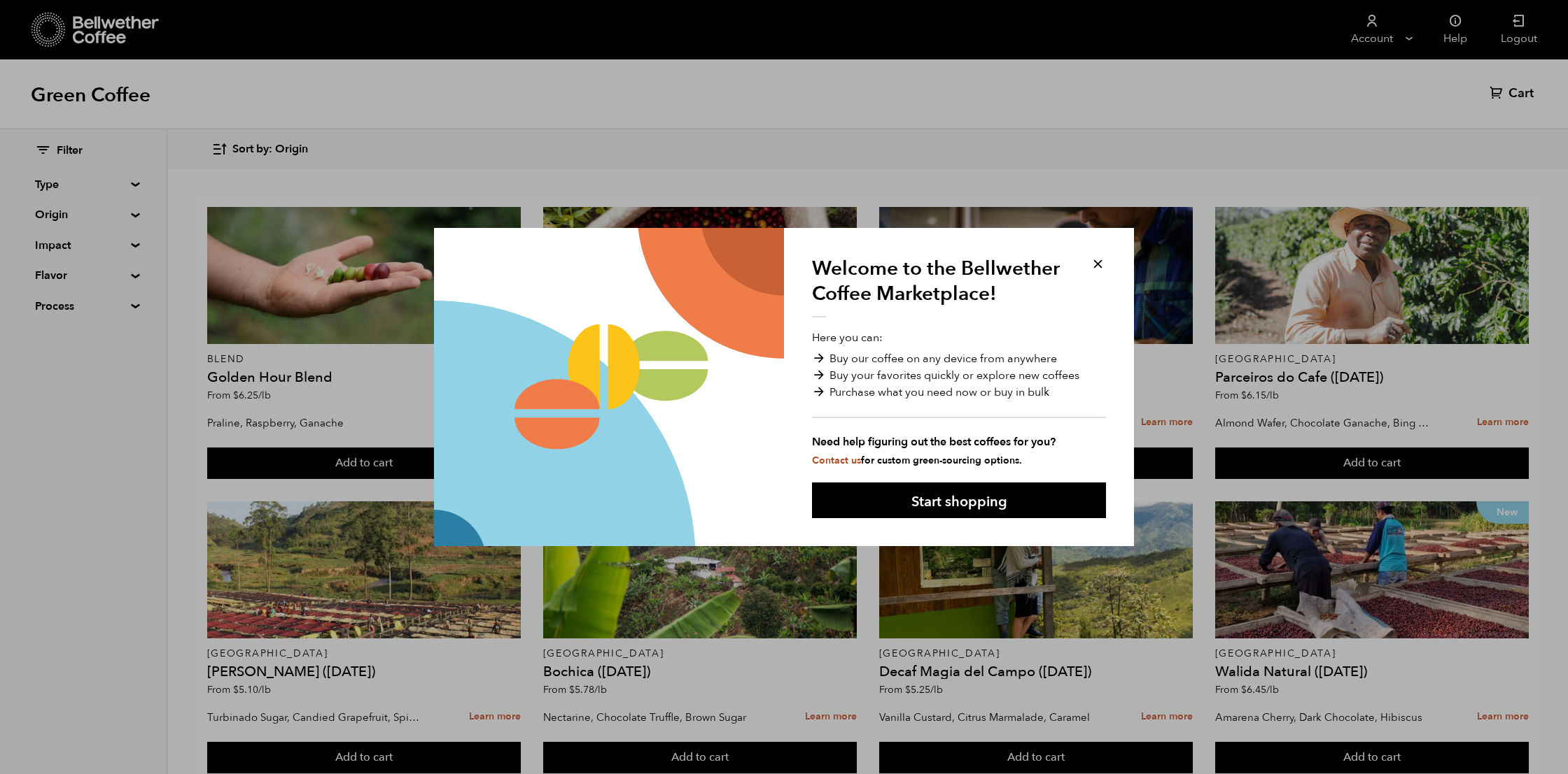
click at [1096, 262] on button at bounding box center [1098, 264] width 16 height 16
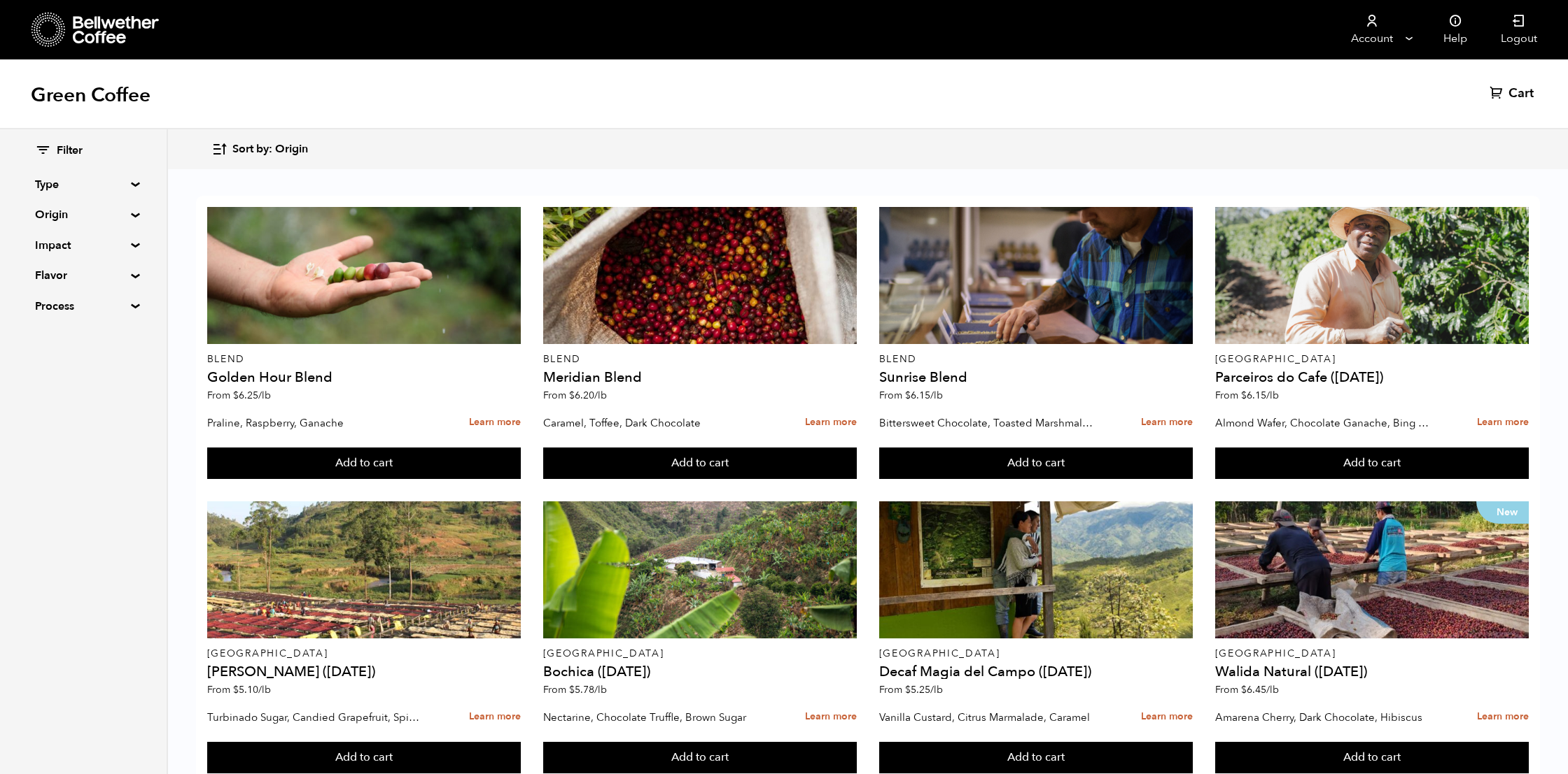
click at [126, 180] on div "Filter Type Blend Single Origin Decaf Seasonal Year Round Origin Blend Brazil B…" at bounding box center [83, 229] width 166 height 199
click at [131, 183] on summary "Type" at bounding box center [82, 184] width 96 height 16
click at [131, 183] on summary "Type" at bounding box center [83, 184] width 97 height 16
click at [129, 213] on summary "Origin" at bounding box center [82, 214] width 96 height 16
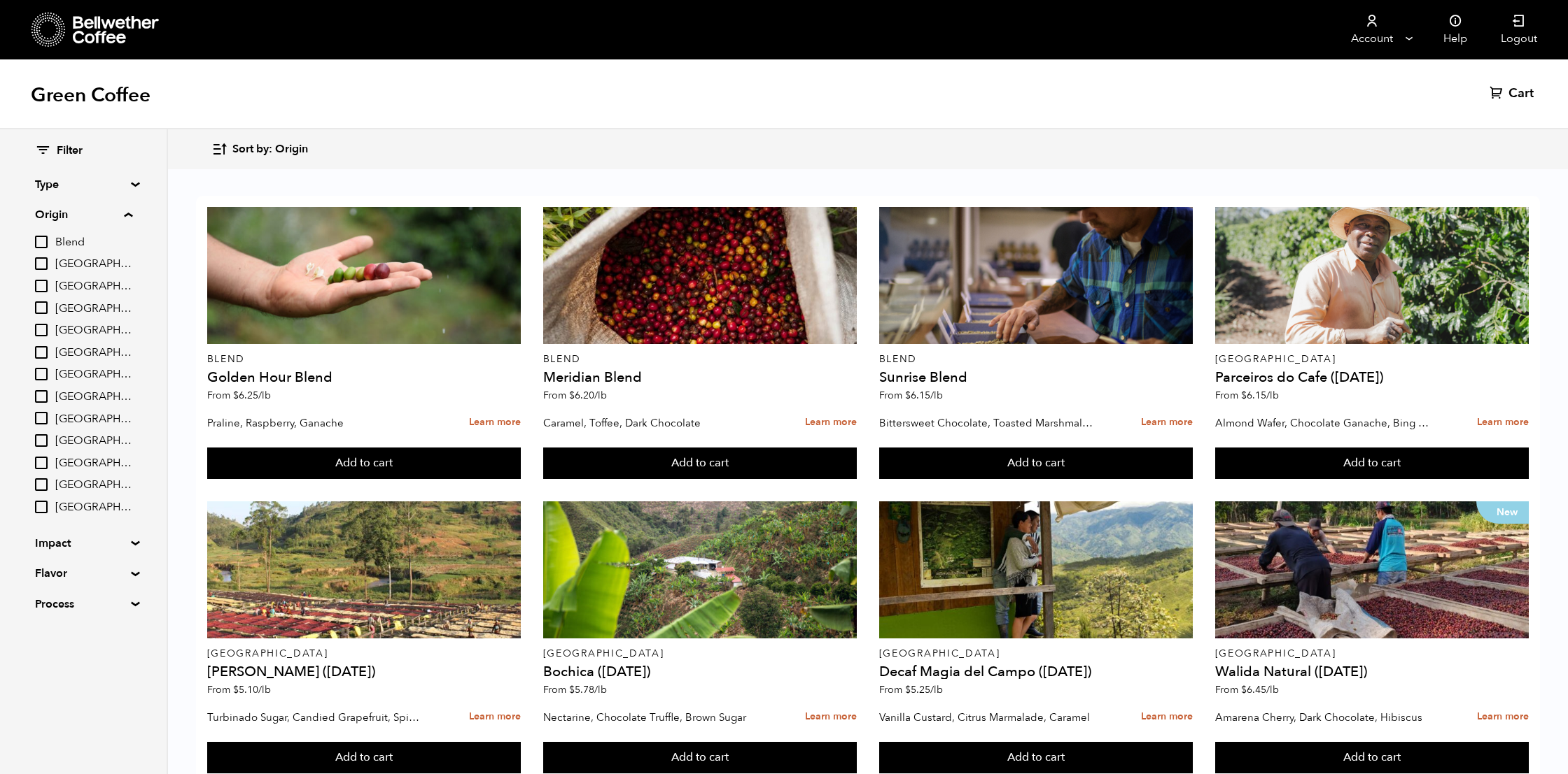
click at [46, 301] on input "[GEOGRAPHIC_DATA]" at bounding box center [41, 307] width 13 height 13
checkbox input "true"
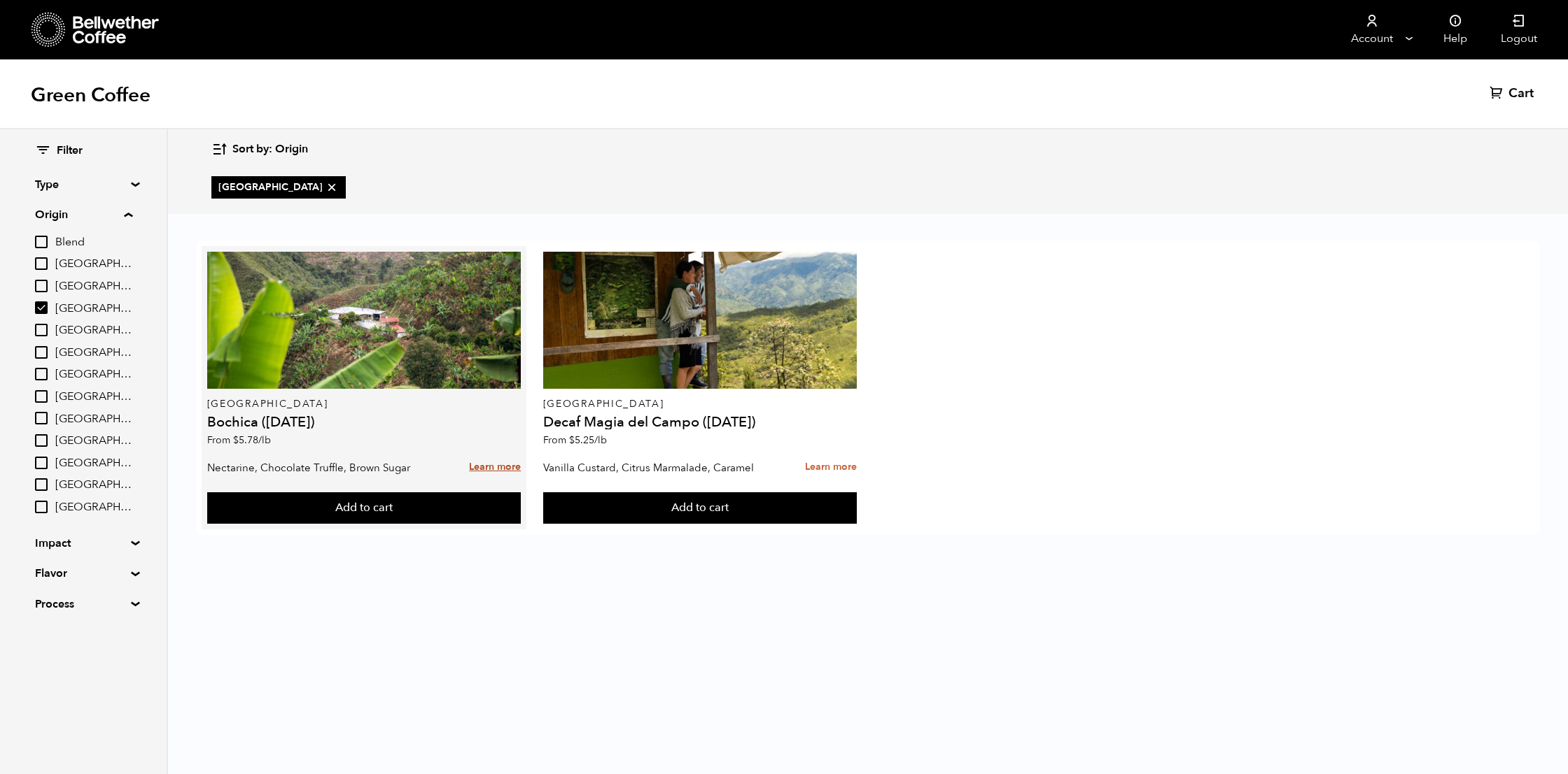
click at [489, 467] on link "Learn more" at bounding box center [495, 468] width 52 height 30
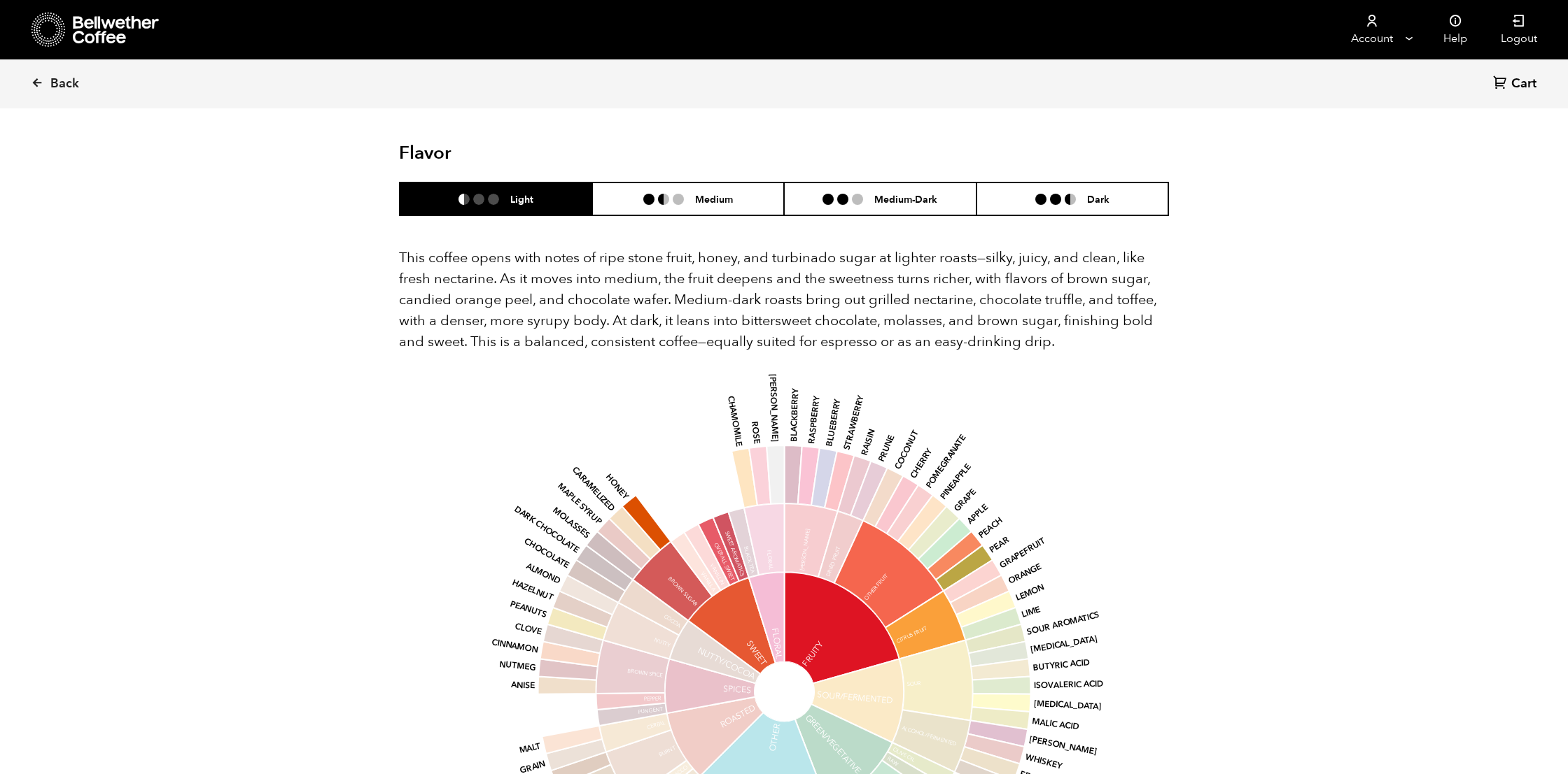
scroll to position [851, 0]
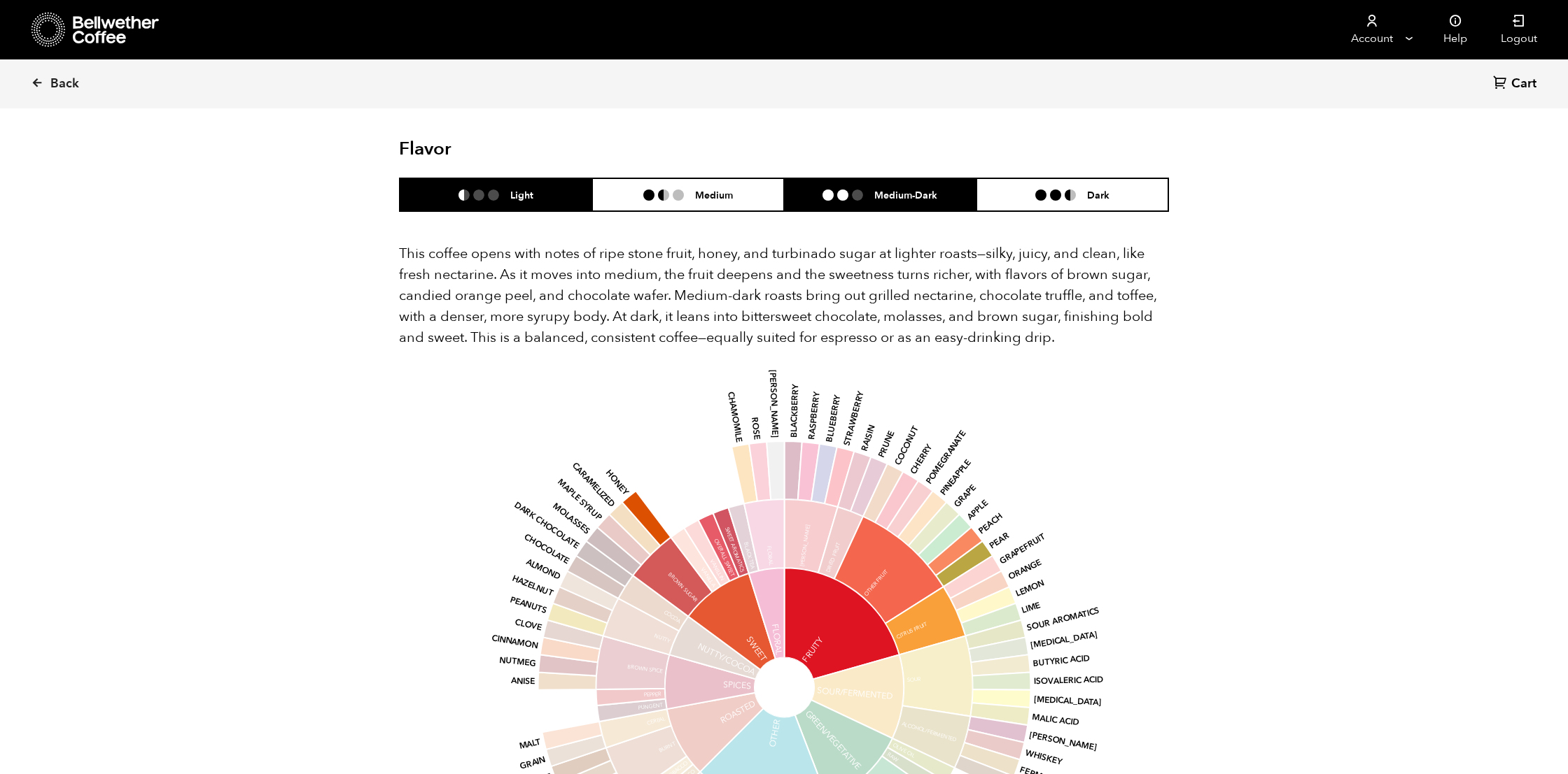
click at [807, 178] on li "Medium-Dark" at bounding box center [880, 195] width 192 height 33
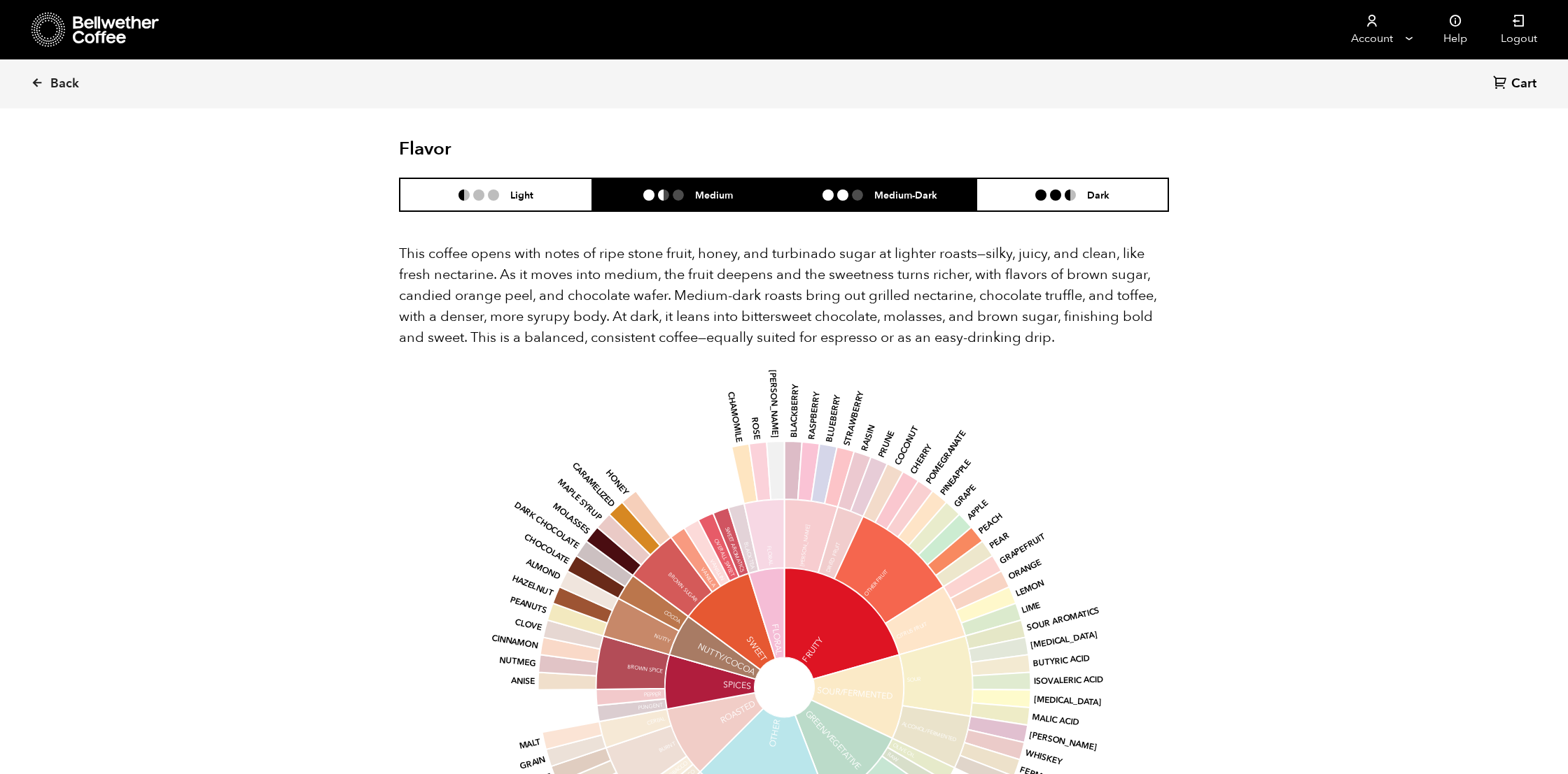
click at [713, 189] on h6 "Medium" at bounding box center [714, 195] width 38 height 12
click at [897, 189] on h6 "Medium-Dark" at bounding box center [905, 195] width 63 height 12
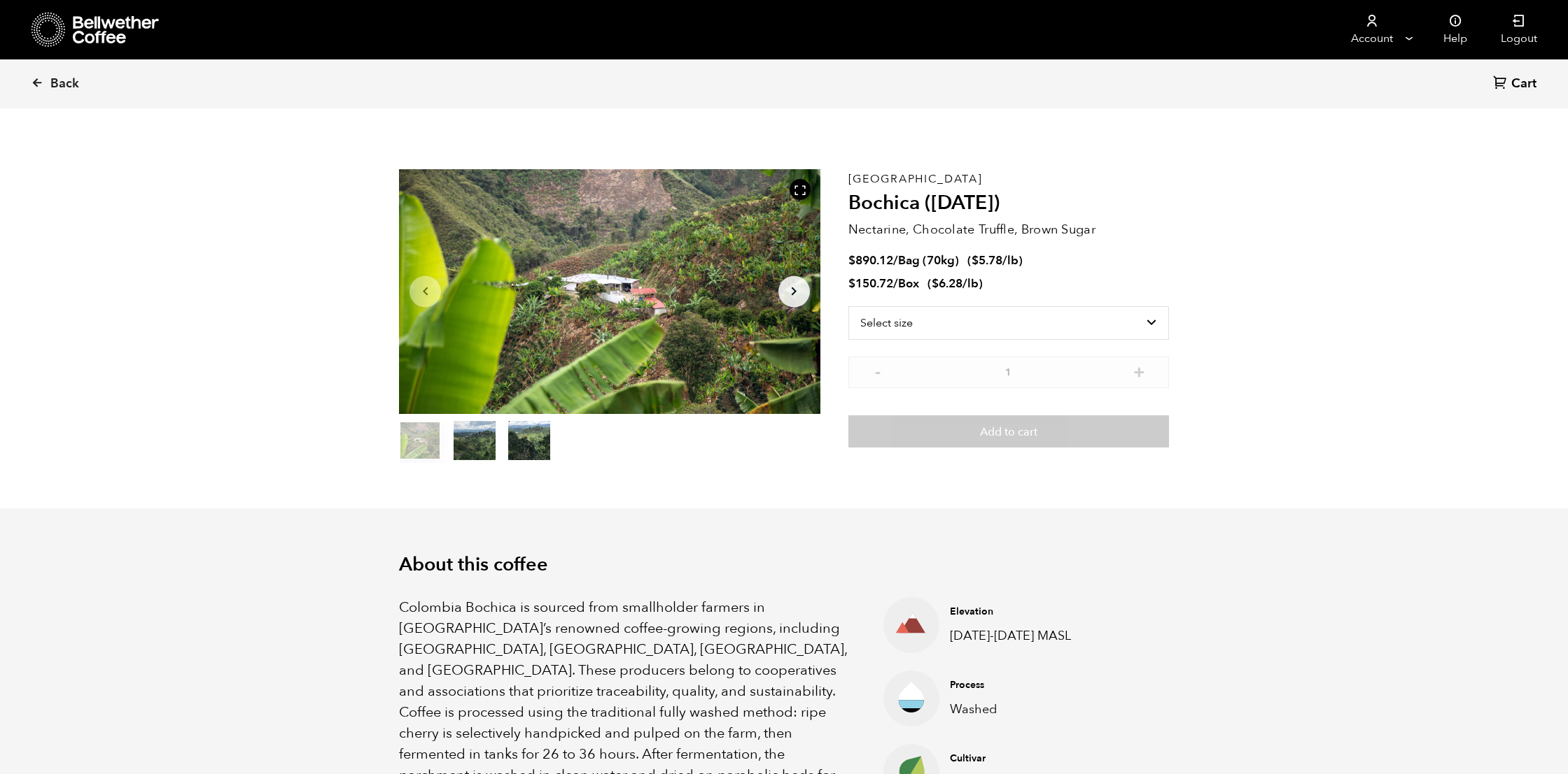
scroll to position [7, 0]
click at [38, 80] on icon at bounding box center [37, 82] width 13 height 13
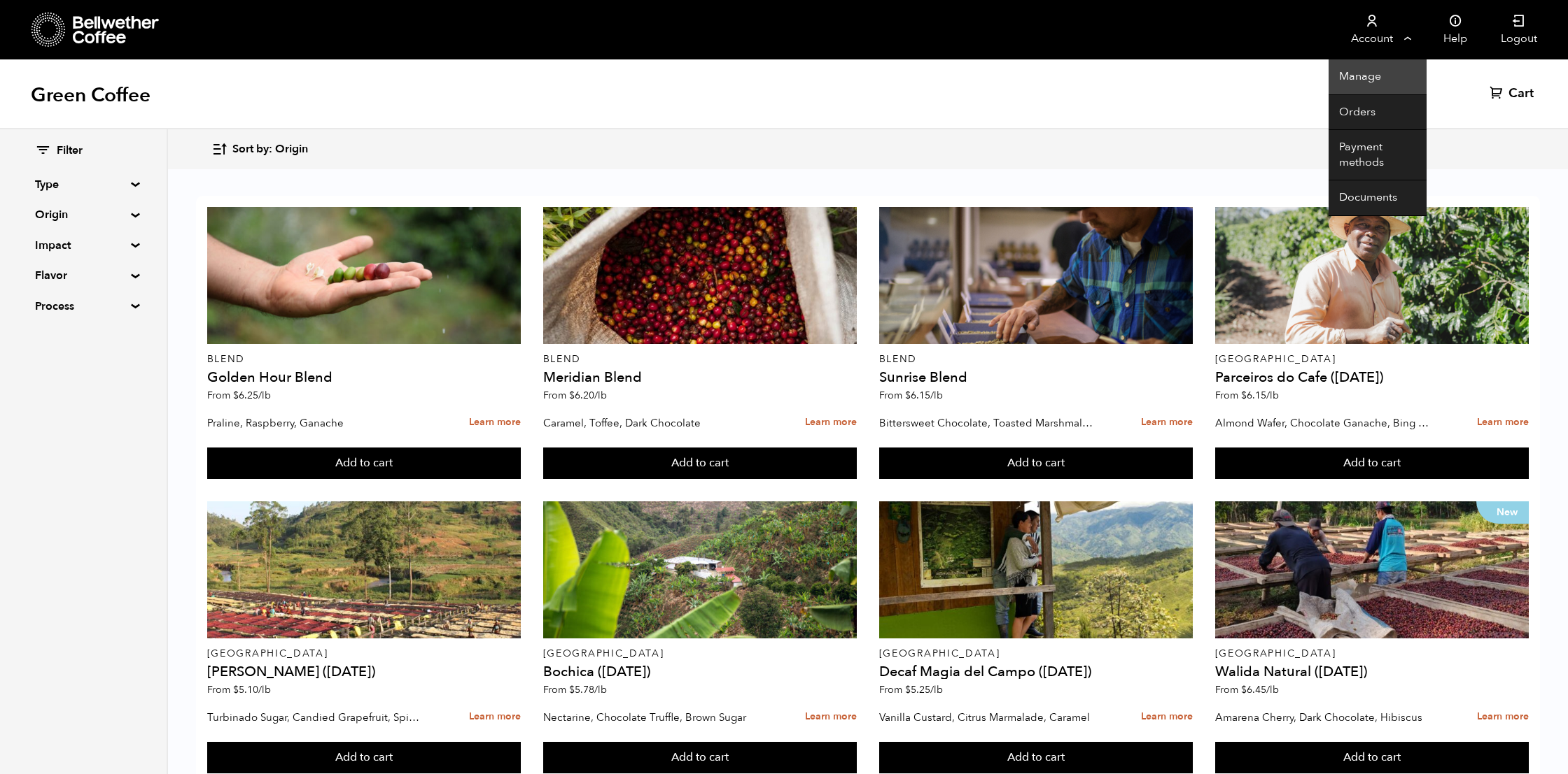
click at [1362, 75] on link "Manage" at bounding box center [1377, 77] width 98 height 35
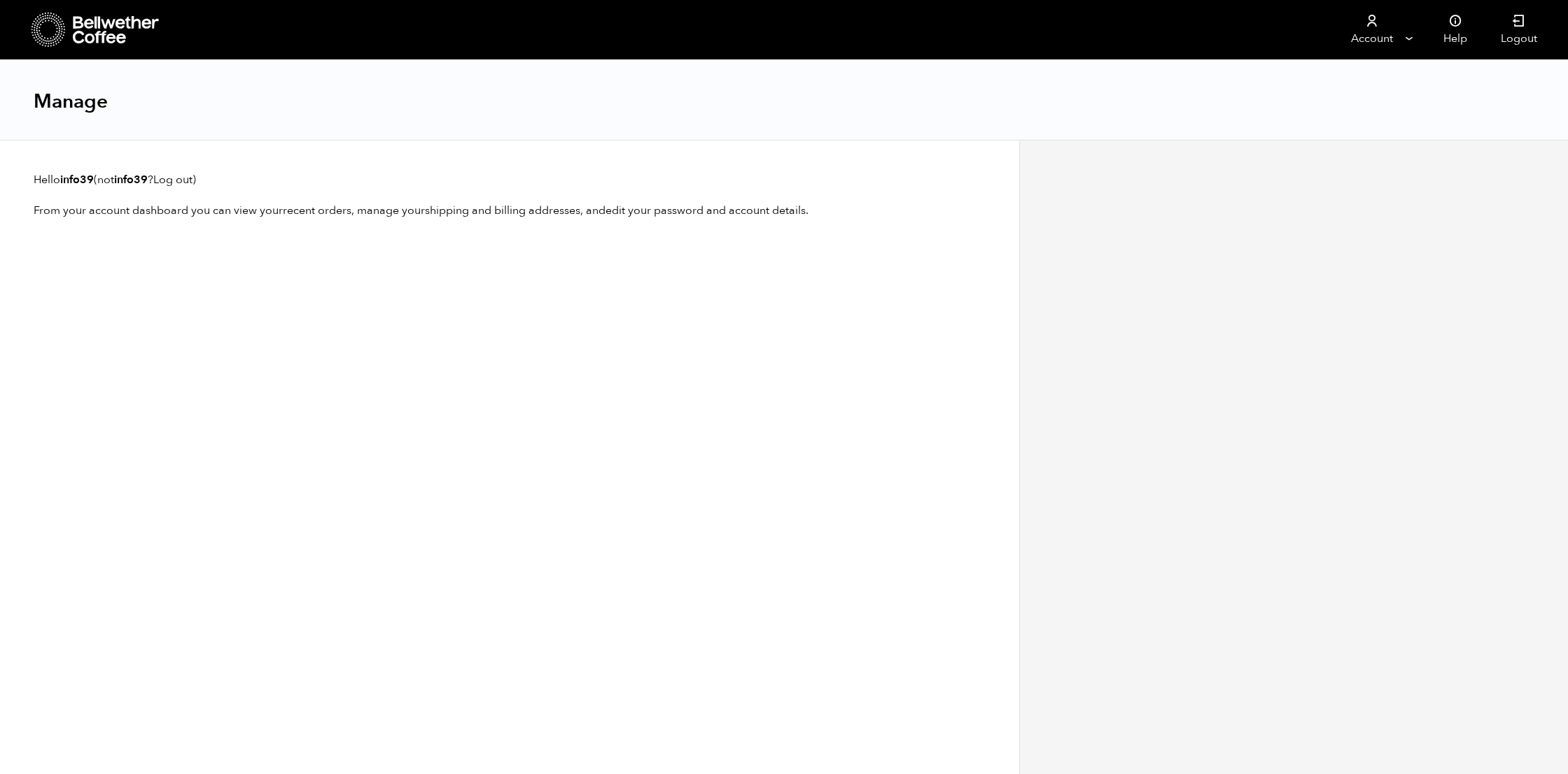
click at [56, 23] on icon at bounding box center [49, 29] width 35 height 35
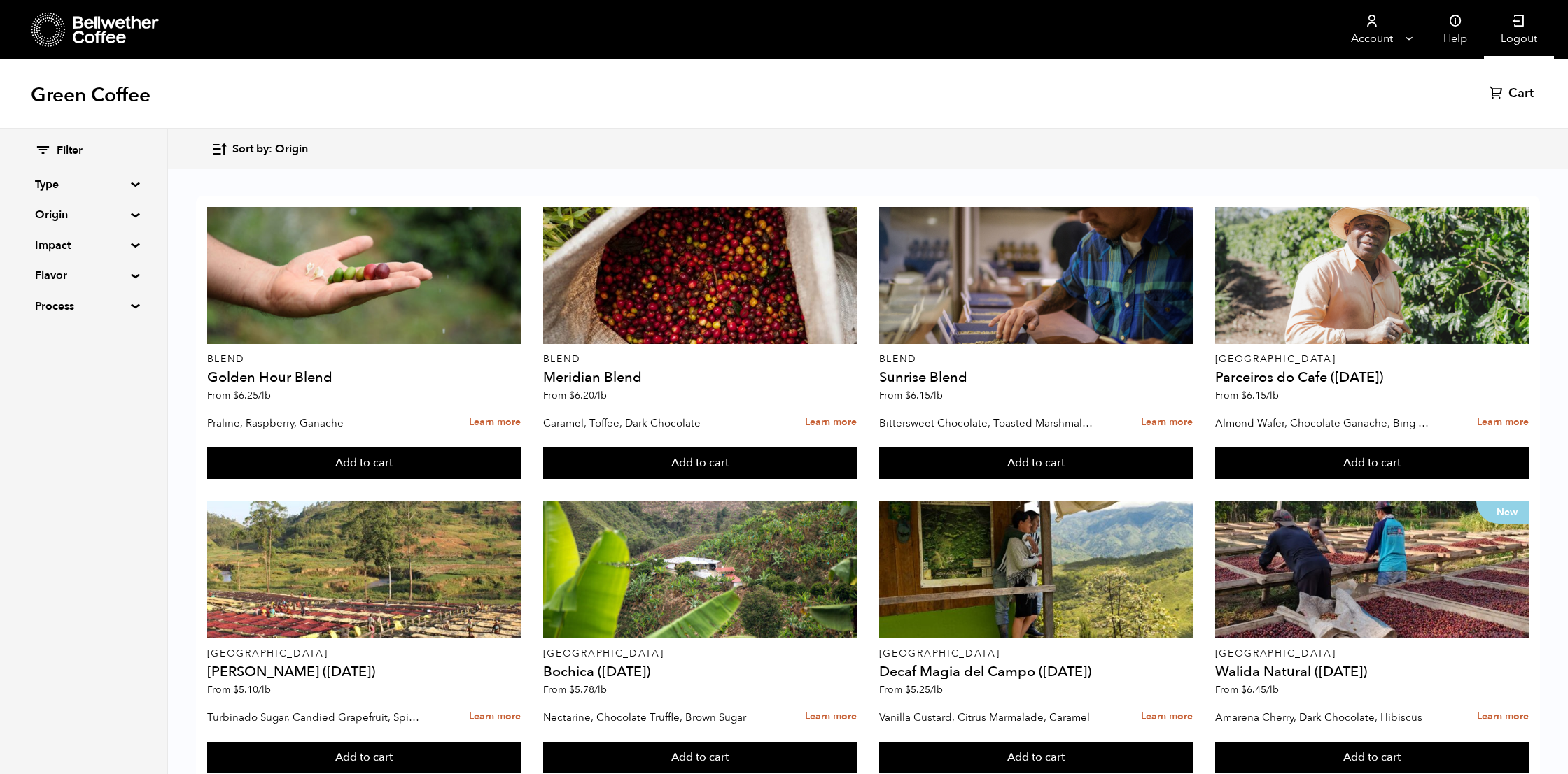
click at [1514, 29] on link "Logout" at bounding box center [1519, 29] width 70 height 60
click at [94, 33] on icon at bounding box center [116, 29] width 87 height 28
